Goal: Task Accomplishment & Management: Complete application form

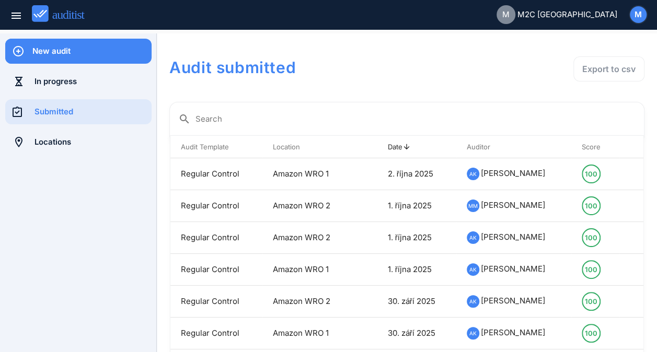
click at [107, 58] on div "New audit" at bounding box center [91, 51] width 119 height 25
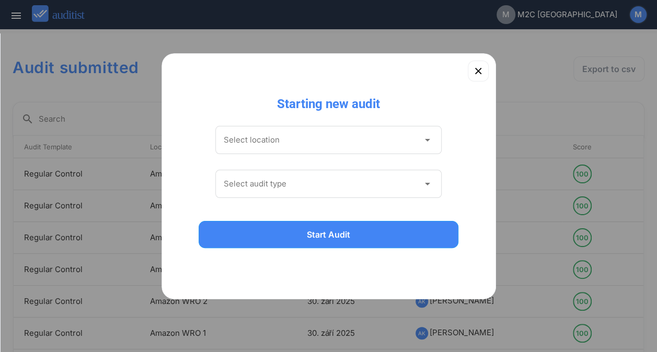
click at [316, 131] on div "Select location arrow_drop_down" at bounding box center [328, 140] width 227 height 28
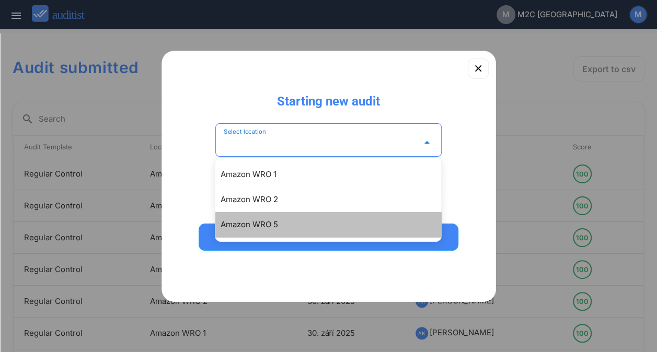
click at [261, 226] on div "Amazon WRO 5" at bounding box center [333, 224] width 226 height 13
type input "**********"
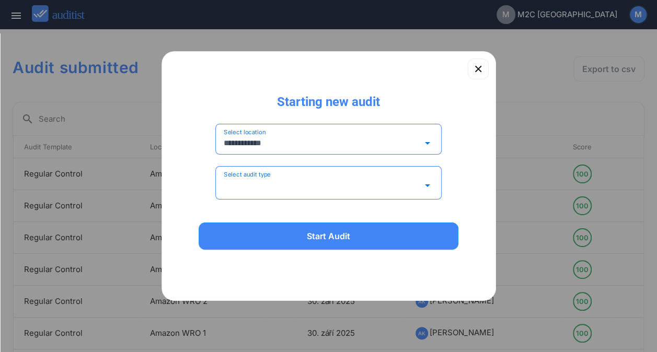
click at [284, 189] on input "Select audit type" at bounding box center [321, 185] width 195 height 17
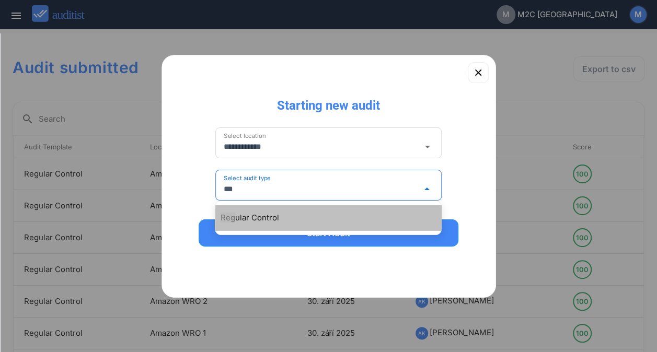
click at [264, 210] on div "Reg ular Control" at bounding box center [328, 217] width 226 height 25
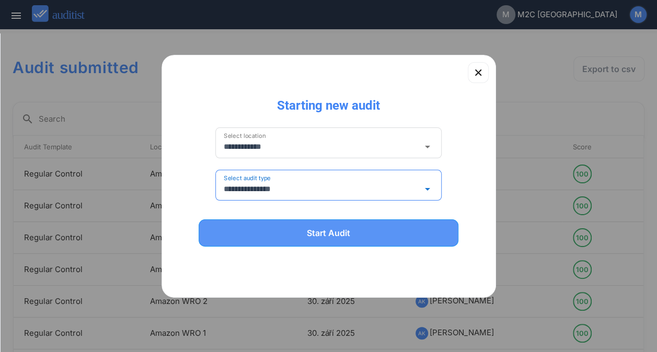
type input "**********"
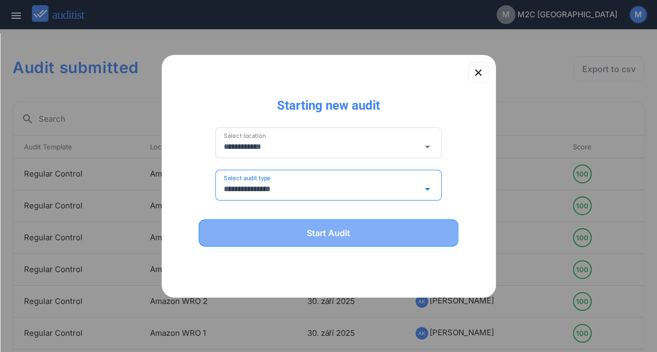
click at [265, 219] on button "Start Audit" at bounding box center [329, 232] width 260 height 27
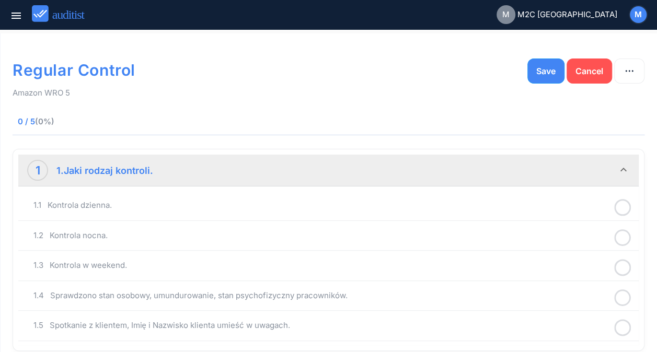
click at [622, 211] on icon at bounding box center [622, 207] width 17 height 20
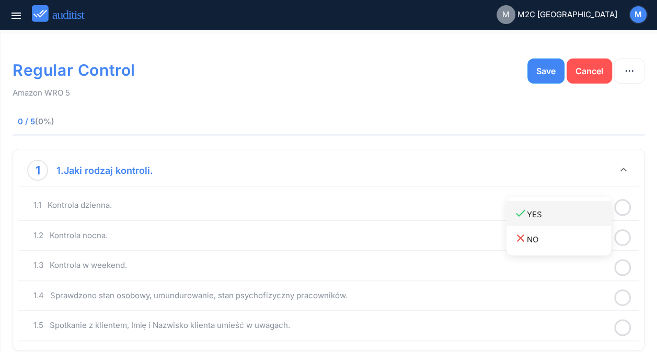
click at [557, 215] on div "done YES" at bounding box center [562, 214] width 97 height 14
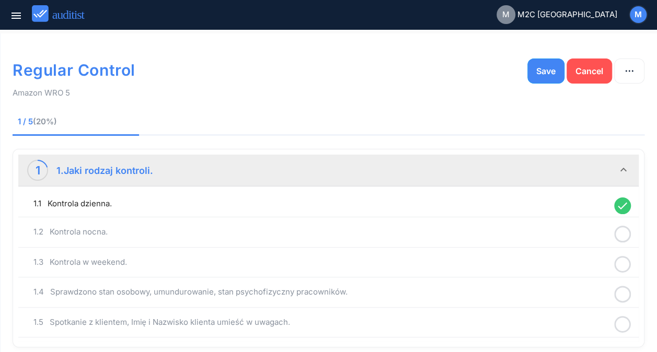
click at [625, 233] on icon at bounding box center [622, 234] width 17 height 20
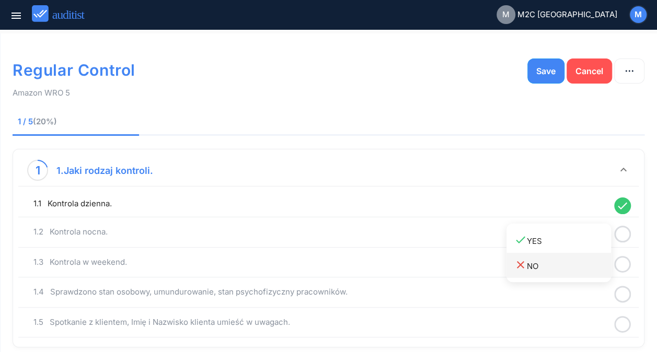
click at [546, 264] on div "close NO" at bounding box center [562, 266] width 97 height 14
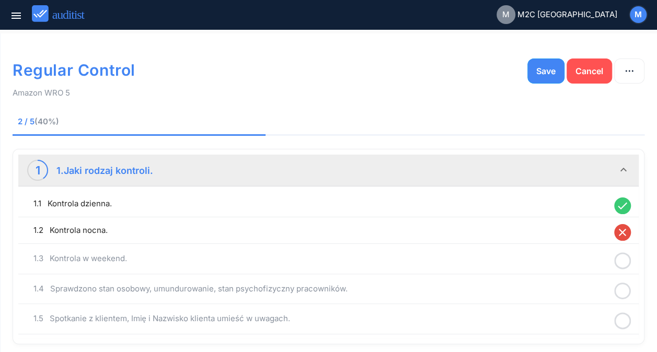
click at [621, 260] on icon at bounding box center [622, 261] width 17 height 20
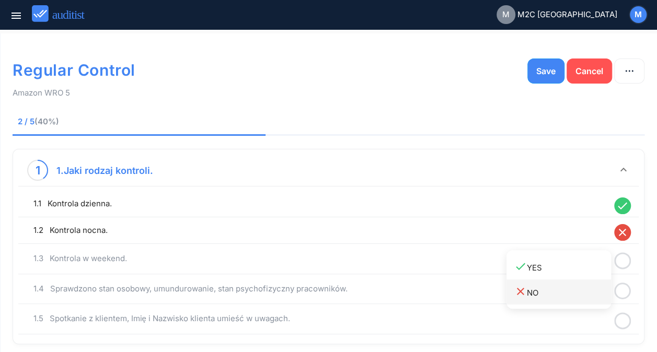
click at [548, 296] on div "close NO" at bounding box center [562, 292] width 97 height 14
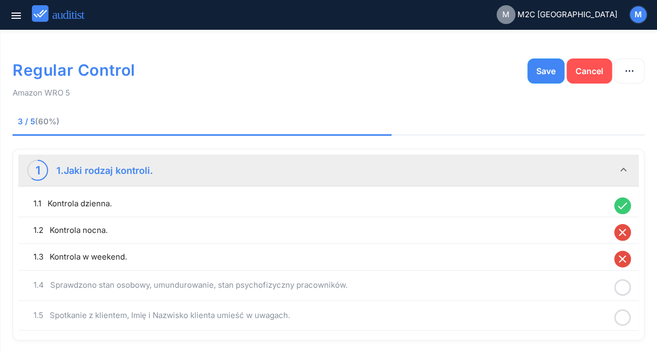
click at [620, 289] on icon at bounding box center [622, 287] width 17 height 20
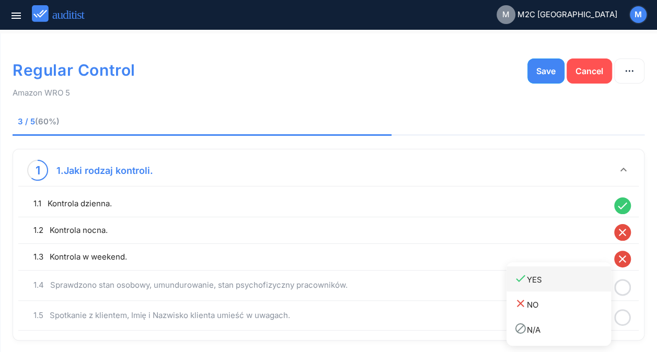
click at [547, 278] on div "done YES" at bounding box center [562, 279] width 97 height 14
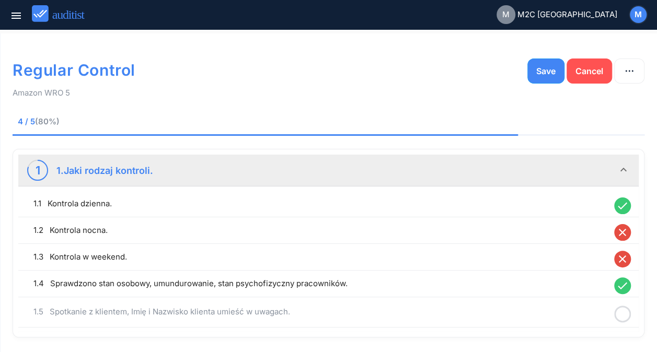
click at [619, 315] on icon at bounding box center [622, 314] width 17 height 20
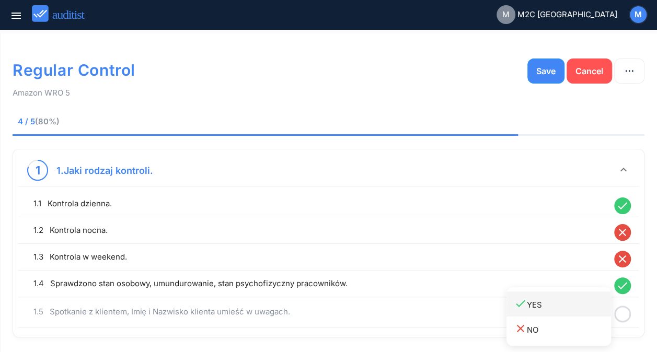
click at [538, 311] on div "done YES" at bounding box center [562, 304] width 97 height 14
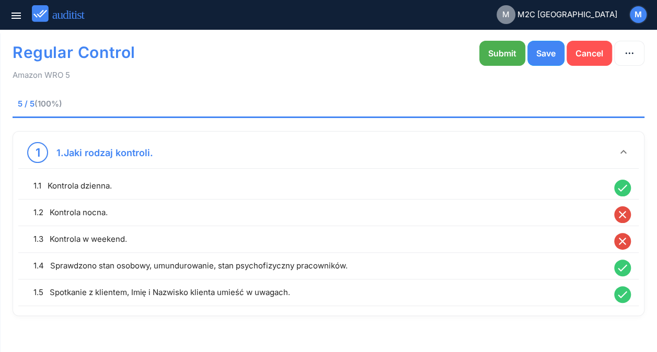
scroll to position [36, 0]
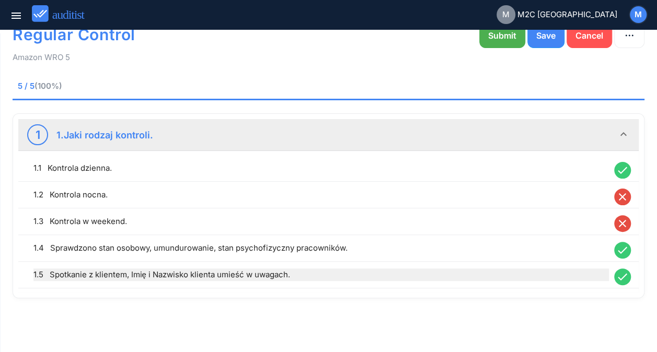
click at [256, 274] on div "1.5 Spotkanie z klientem, Imię i Nazwisko klienta umieść w uwagach." at bounding box center [320, 275] width 575 height 13
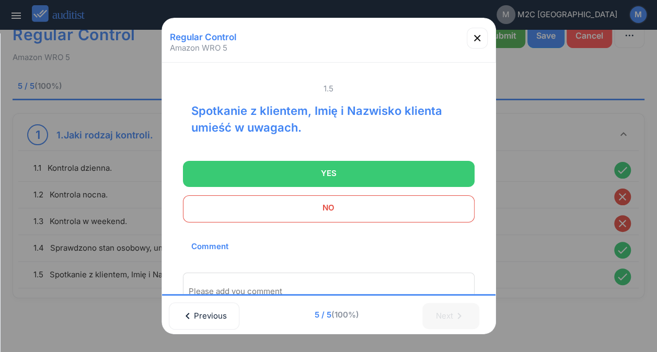
click at [267, 278] on div "Please add you comment" at bounding box center [328, 291] width 291 height 37
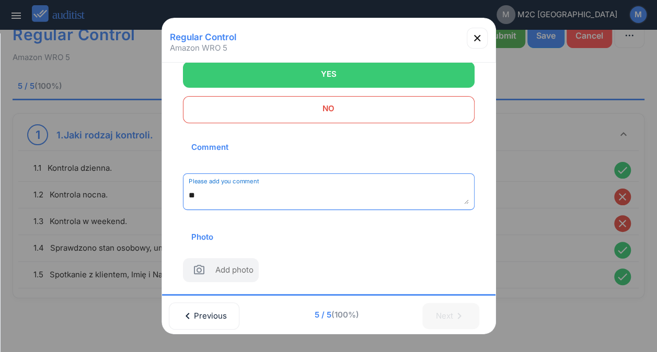
scroll to position [106, 0]
type textarea "**********"
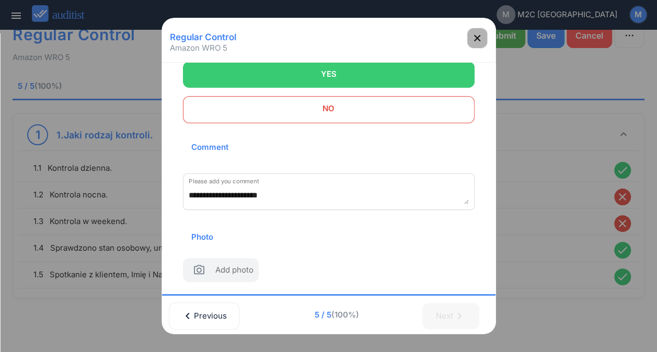
click at [480, 32] on icon "button" at bounding box center [477, 38] width 13 height 13
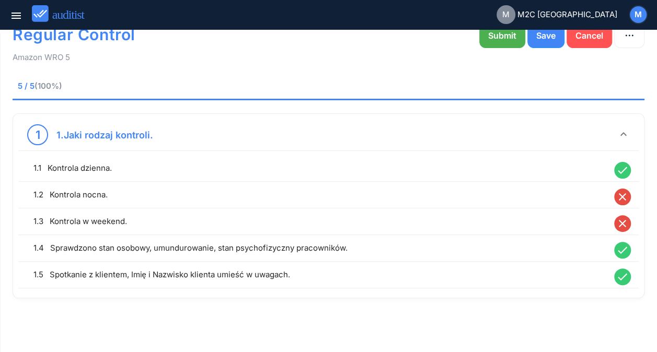
scroll to position [94, 0]
click at [494, 41] on div "Submit" at bounding box center [502, 35] width 28 height 13
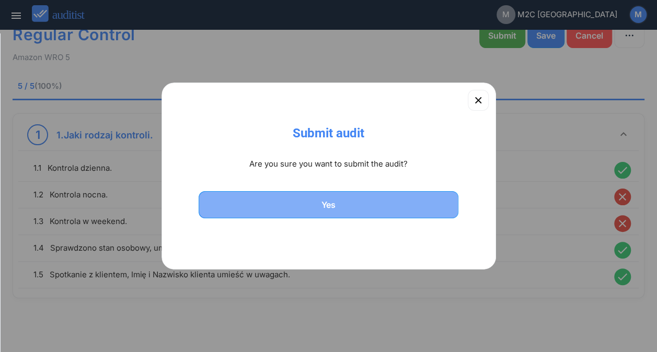
click at [318, 206] on div "Yes" at bounding box center [328, 205] width 233 height 13
